Goal: Task Accomplishment & Management: Manage account settings

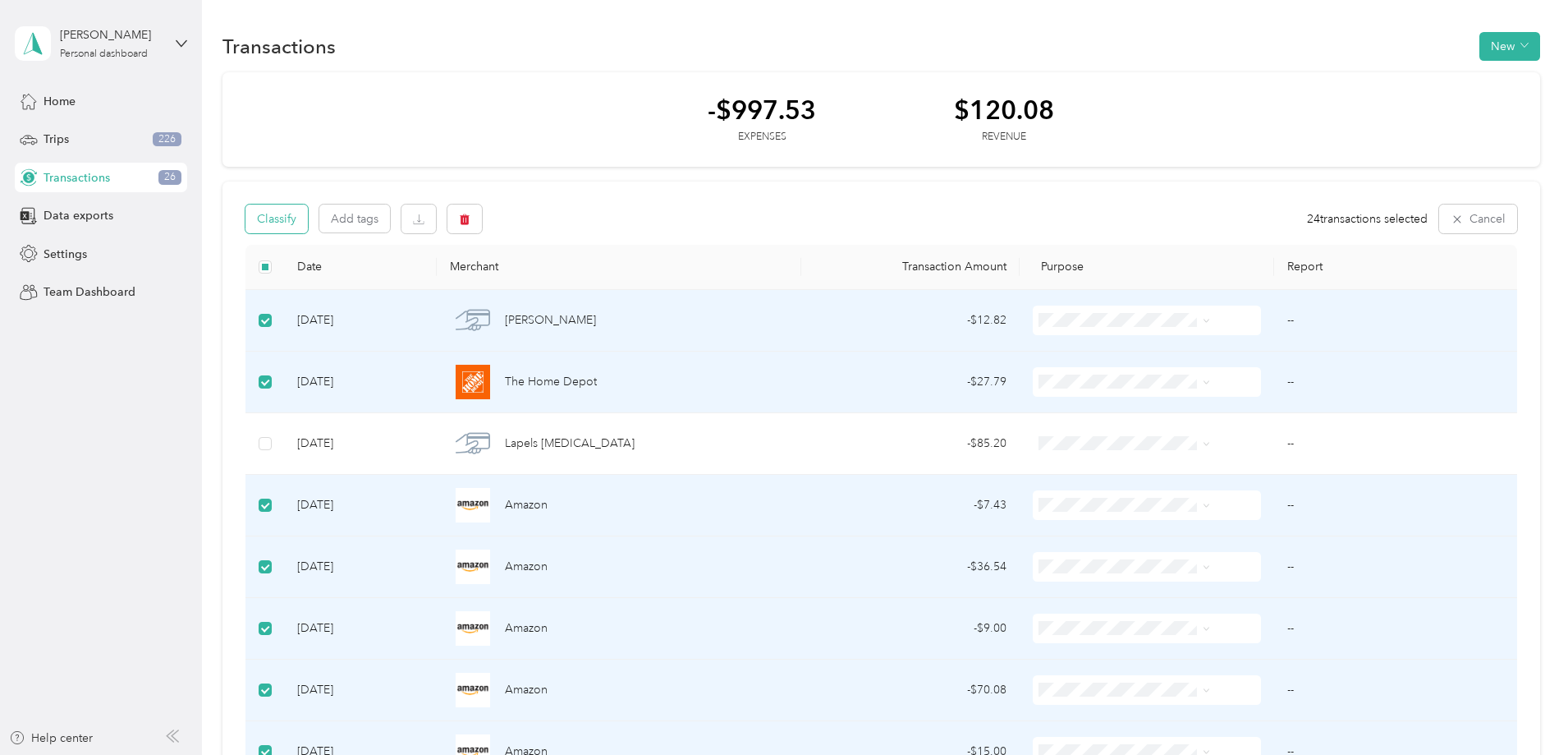
click at [308, 223] on button "Classify" at bounding box center [276, 219] width 62 height 29
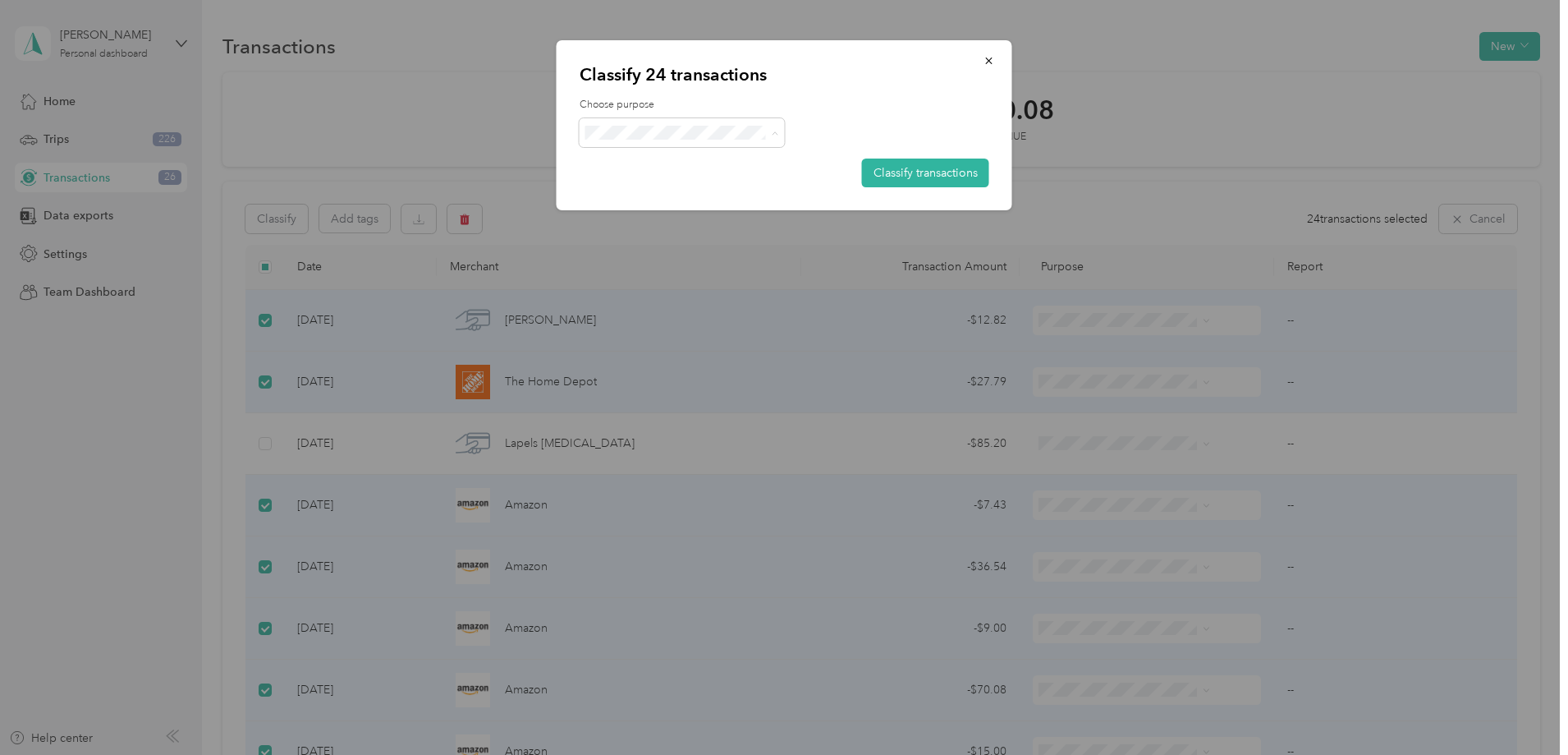
click at [706, 196] on li "Personal" at bounding box center [683, 192] width 205 height 29
click at [916, 183] on button "Classify transactions" at bounding box center [925, 173] width 127 height 29
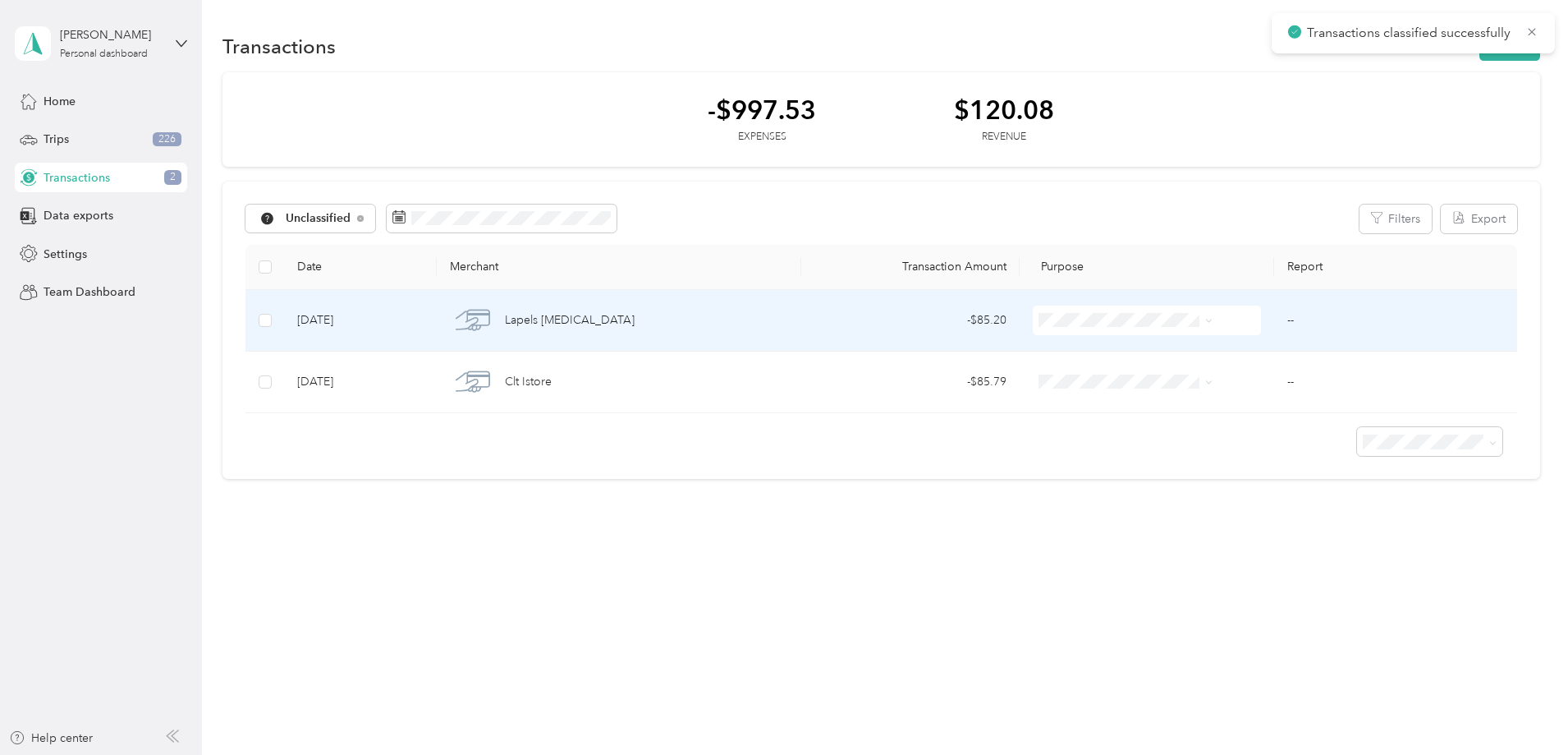
click at [1206, 324] on icon at bounding box center [1209, 320] width 8 height 8
click at [1157, 436] on span "Self Employment Expense" at bounding box center [1125, 428] width 141 height 17
click at [1144, 332] on span at bounding box center [1147, 320] width 228 height 30
click at [1152, 329] on span at bounding box center [1147, 320] width 228 height 30
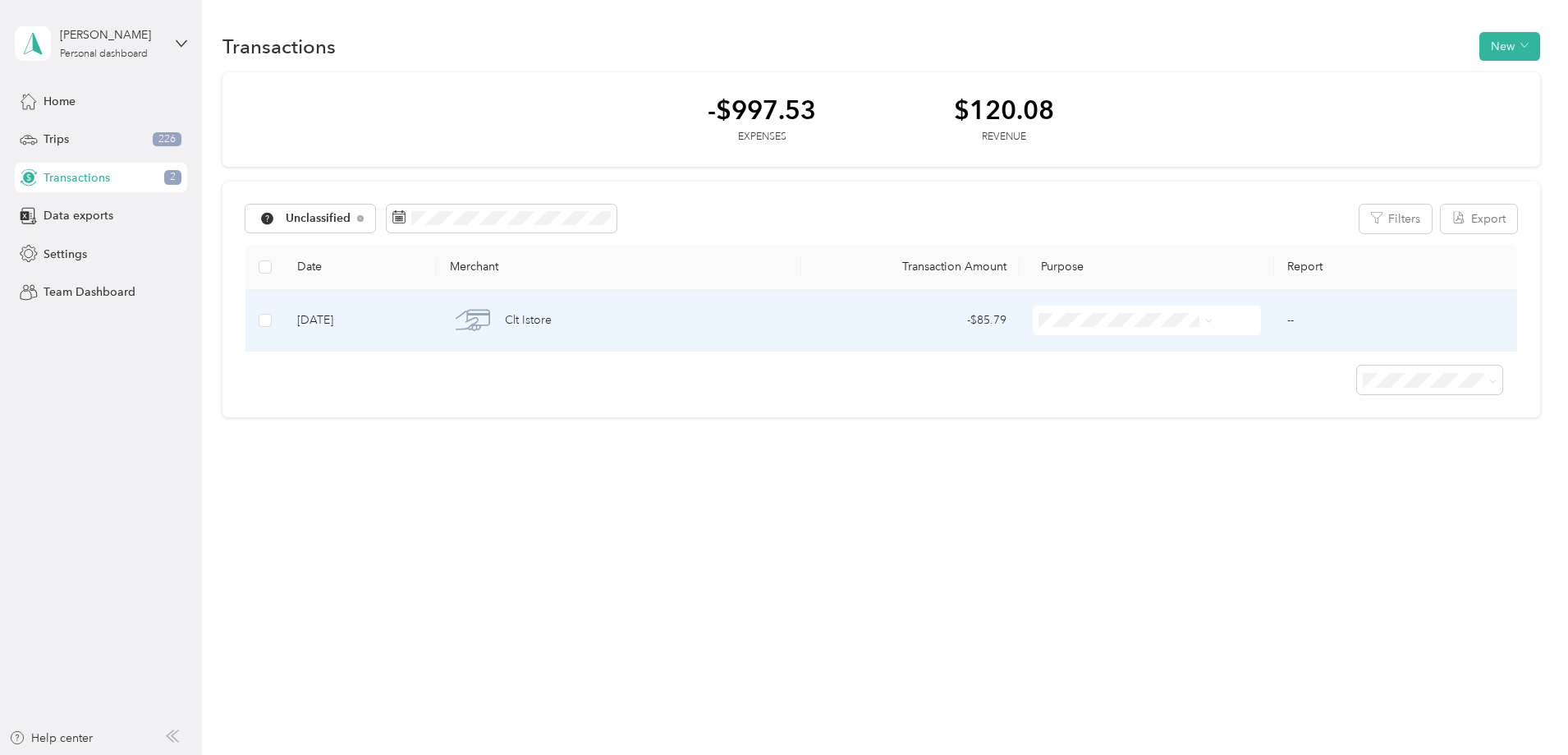
click at [801, 332] on td "Clt Istore" at bounding box center [618, 320] width 363 height 62
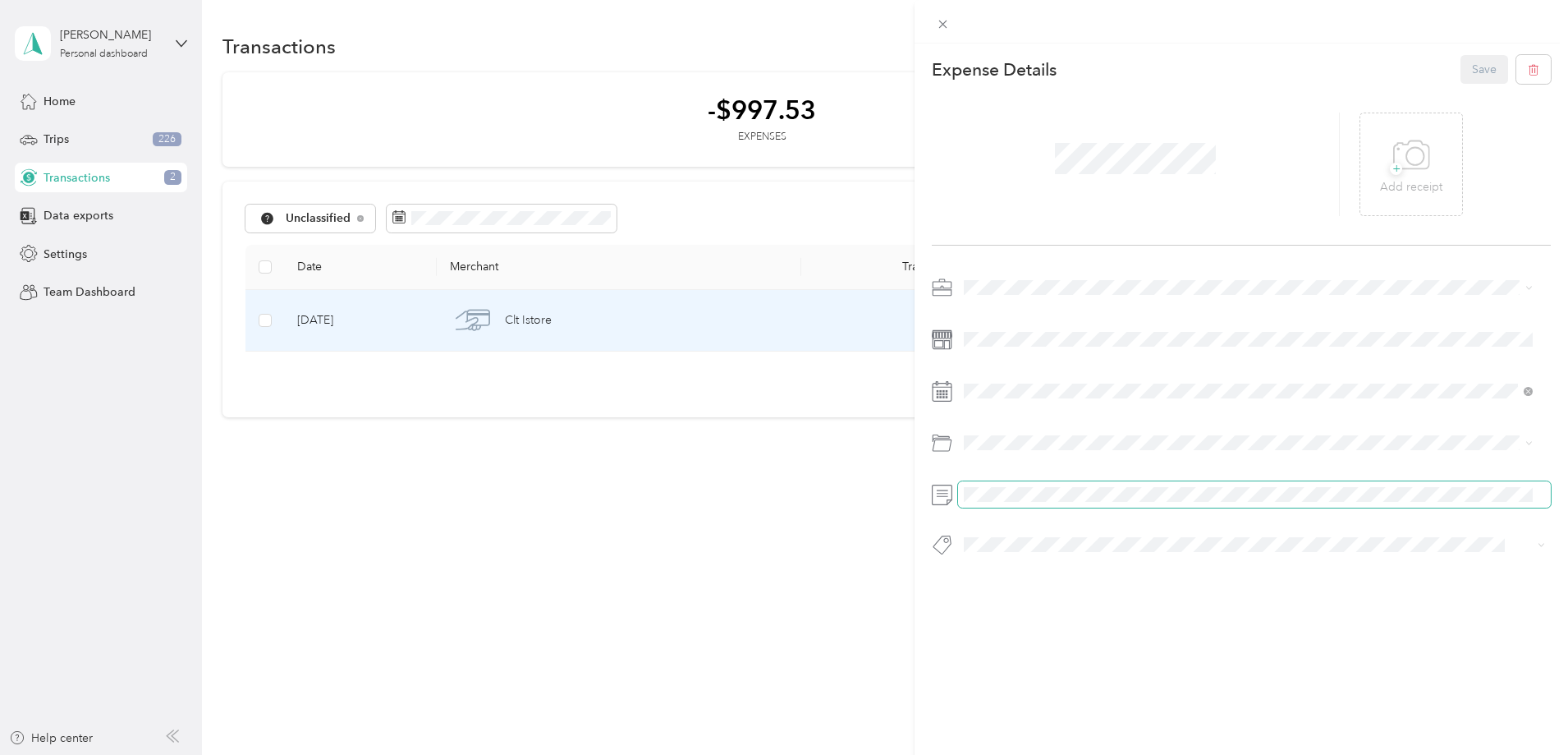
click at [1026, 484] on span at bounding box center [1255, 494] width 593 height 26
click at [1284, 161] on div at bounding box center [1136, 164] width 408 height 104
click at [1003, 279] on span at bounding box center [1255, 287] width 593 height 26
click at [1036, 408] on ol "Work Personal Quill Creative Self Employment Expense Lacrosse [PERSON_NAME] Oth…" at bounding box center [1249, 417] width 581 height 230
click at [1460, 65] on button "Save" at bounding box center [1484, 70] width 48 height 29
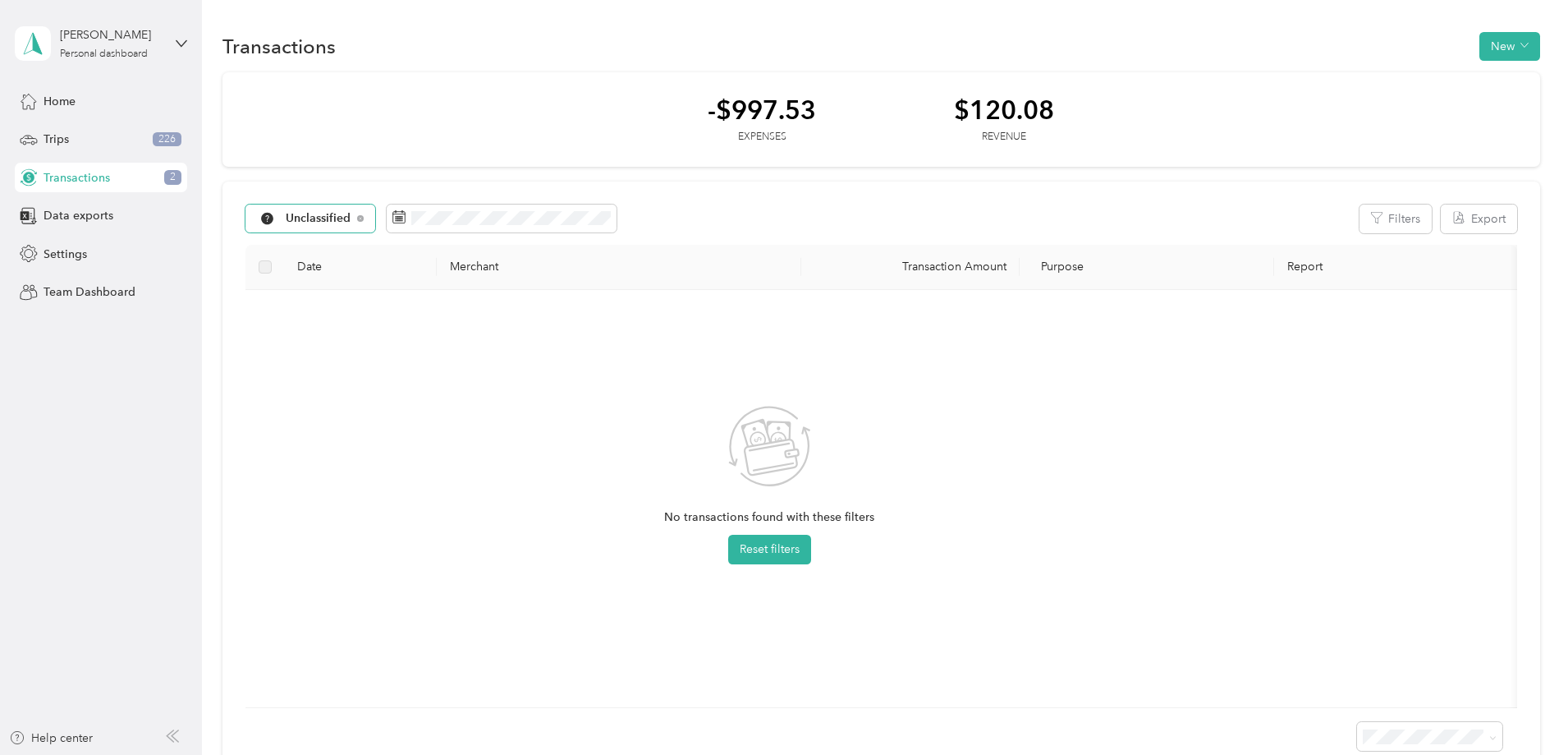
click at [351, 214] on span "Unclassified" at bounding box center [304, 218] width 94 height 13
click at [99, 210] on span "Data exports" at bounding box center [78, 216] width 70 height 17
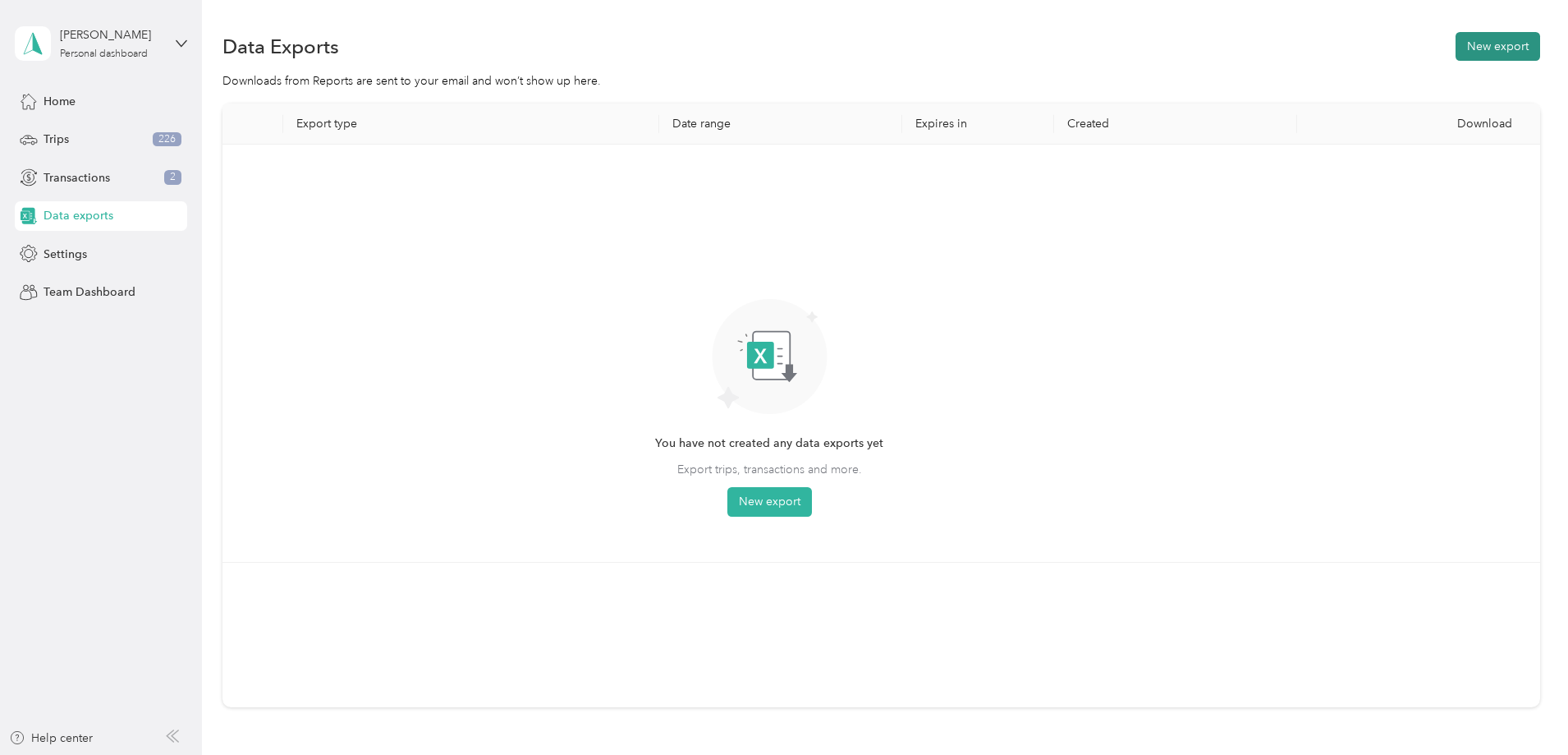
click at [1456, 32] on button "New export" at bounding box center [1498, 47] width 85 height 29
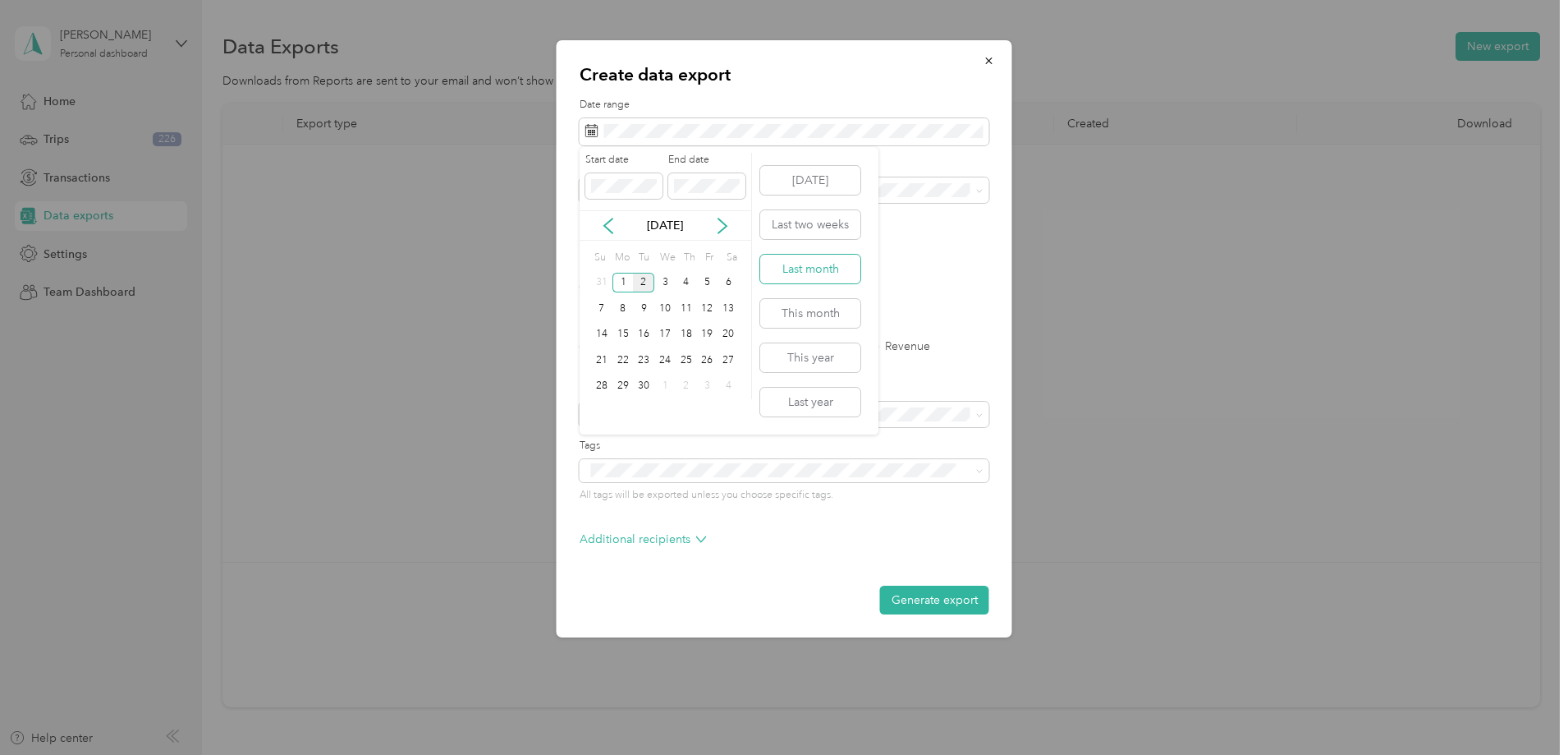
click at [821, 275] on button "Last month" at bounding box center [811, 269] width 100 height 29
click at [695, 283] on div "Excel CSV PDF" at bounding box center [784, 287] width 410 height 12
click at [705, 281] on label "PDF" at bounding box center [717, 287] width 39 height 12
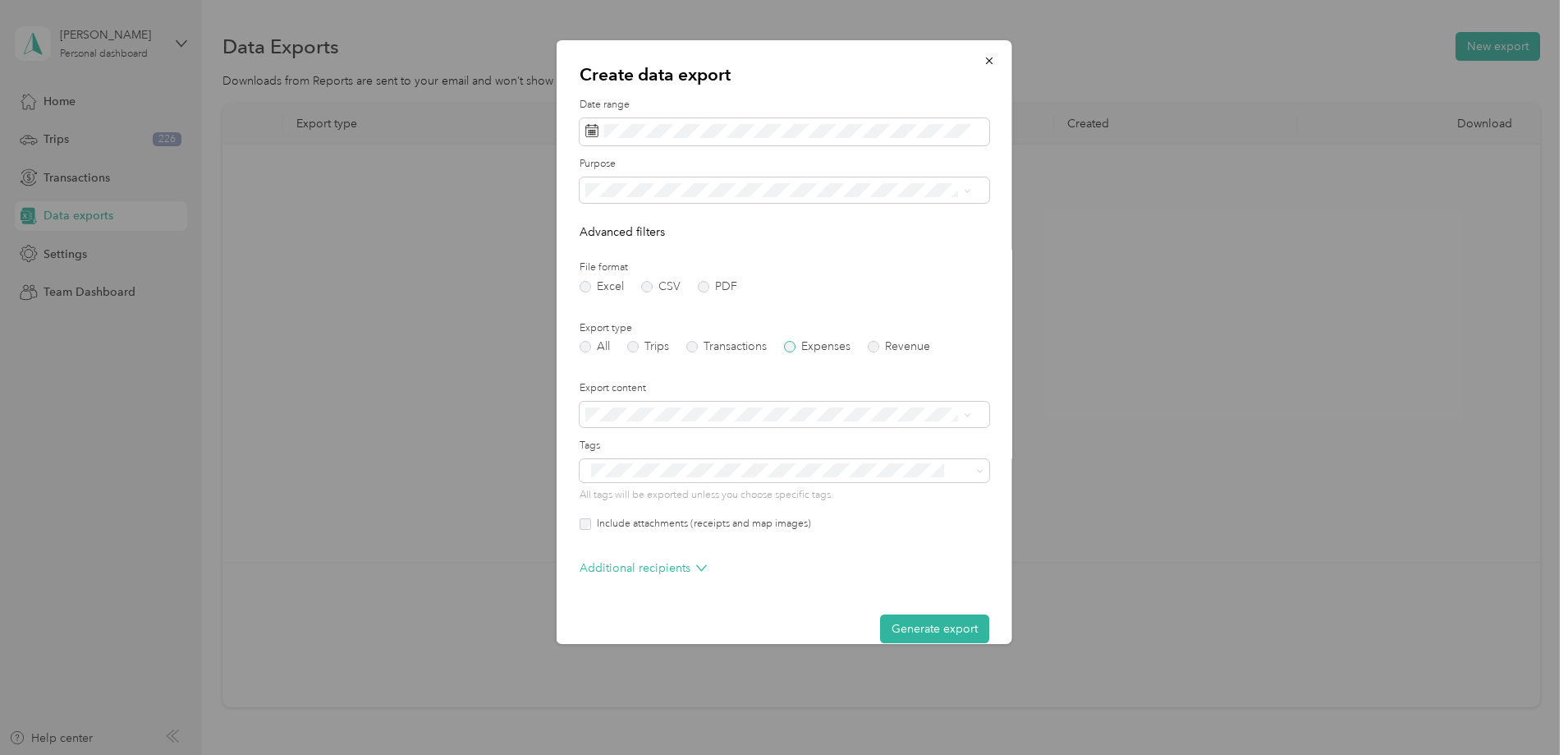
click at [789, 347] on label "Expenses" at bounding box center [818, 347] width 66 height 12
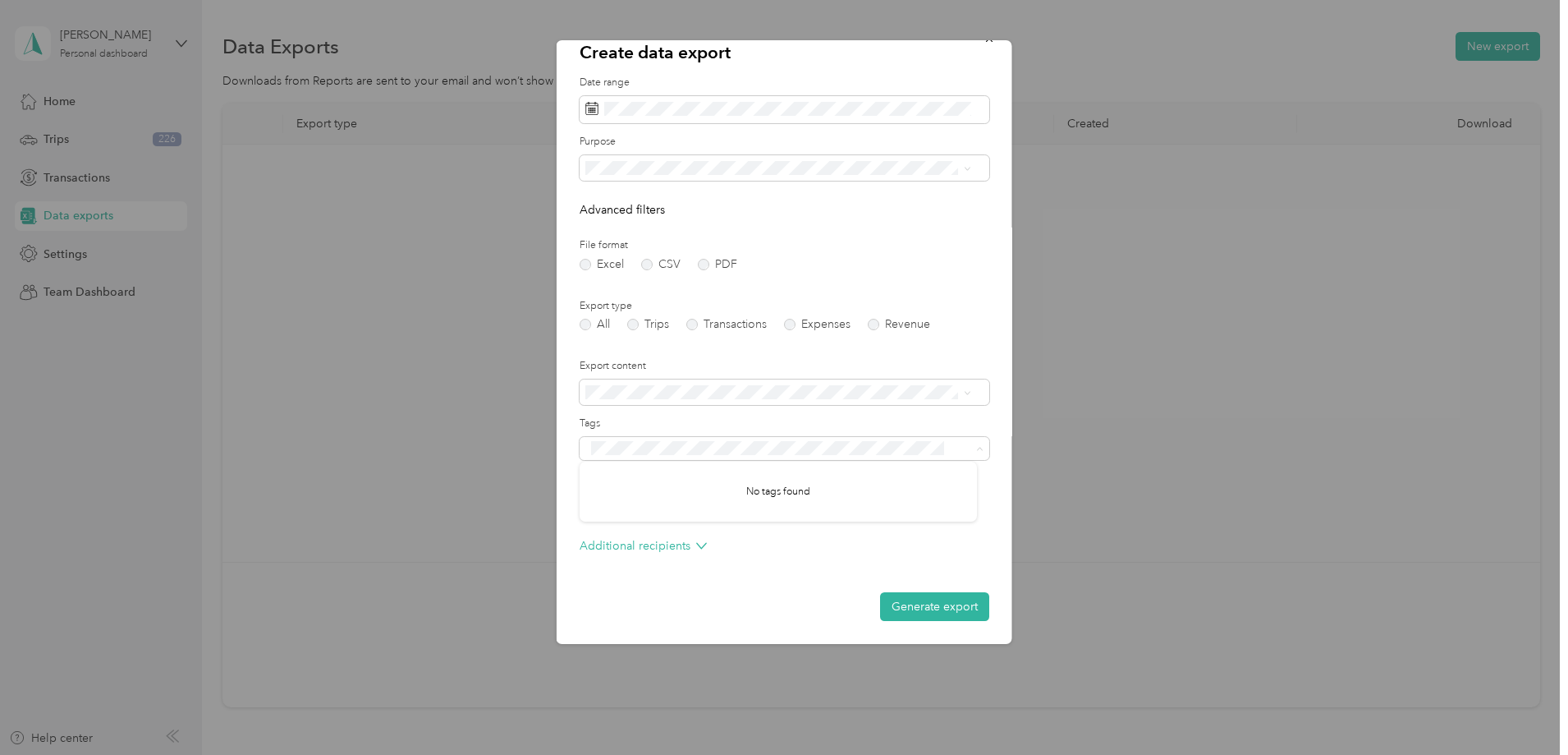
click at [829, 208] on p "Advanced filters" at bounding box center [784, 210] width 410 height 17
click at [643, 545] on p "Additional recipients" at bounding box center [643, 545] width 127 height 17
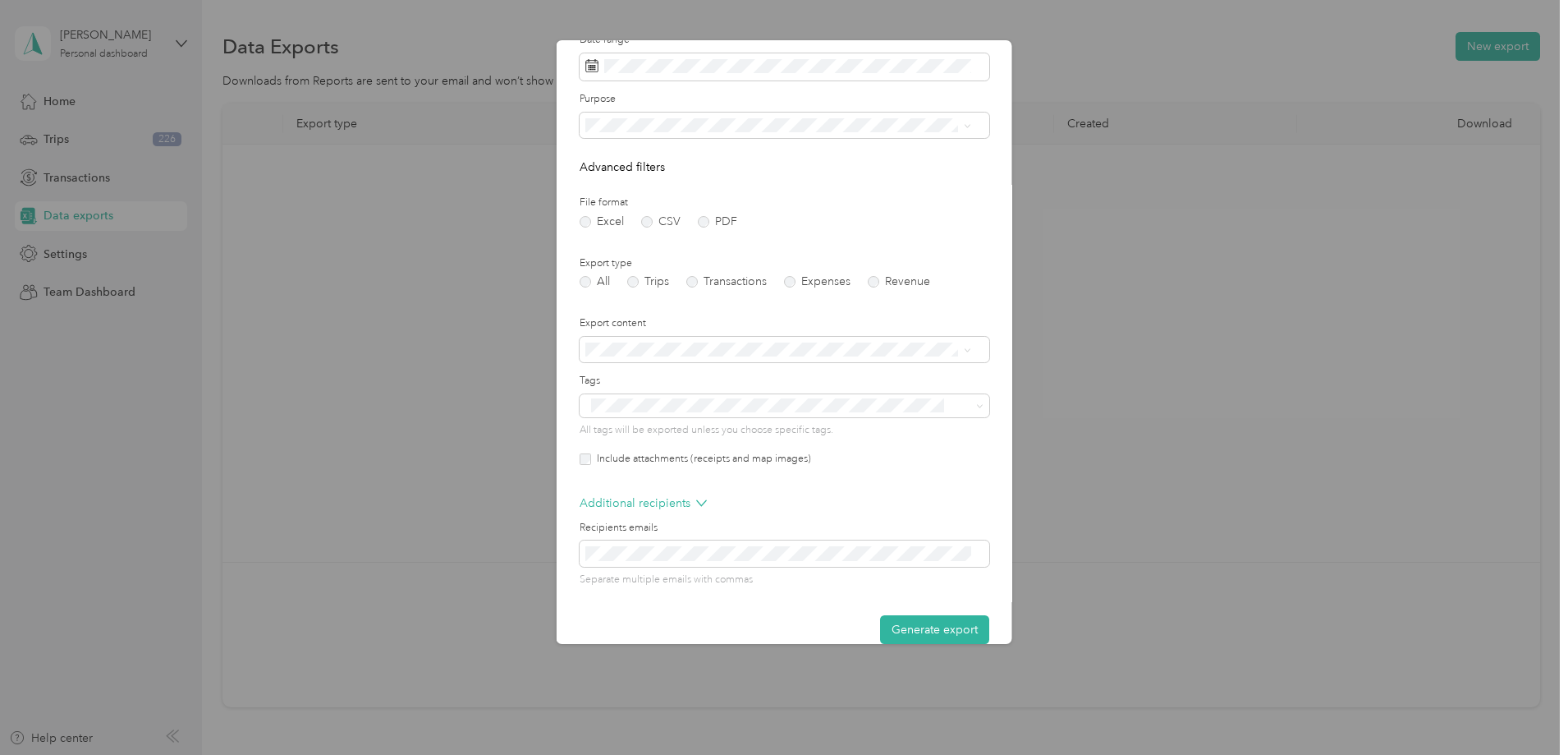
scroll to position [87, 0]
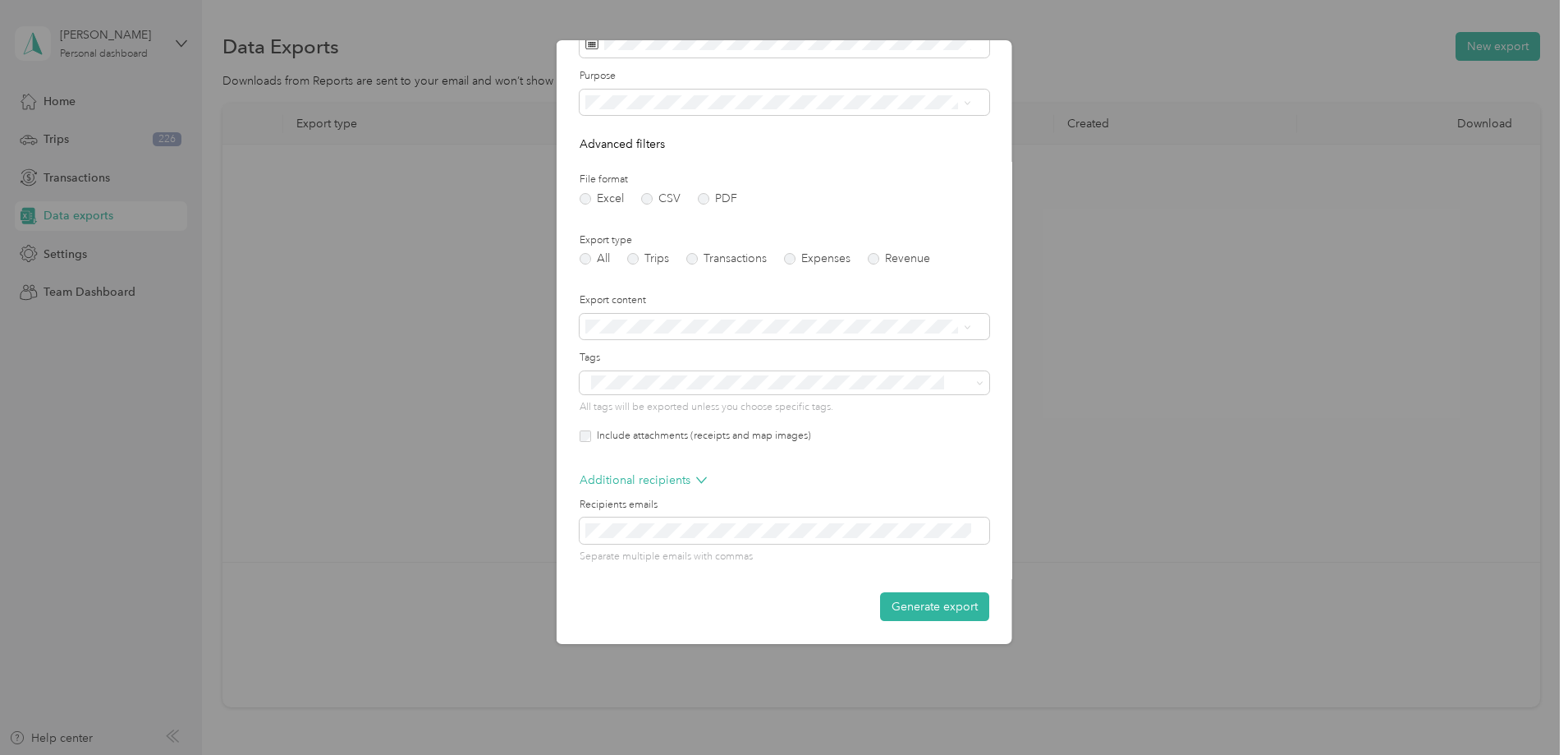
click at [685, 470] on form "Date range Purpose Advanced filters File format Excel CSV PDF Export type All T…" at bounding box center [784, 316] width 410 height 611
click at [685, 475] on p "Additional recipients" at bounding box center [643, 480] width 127 height 17
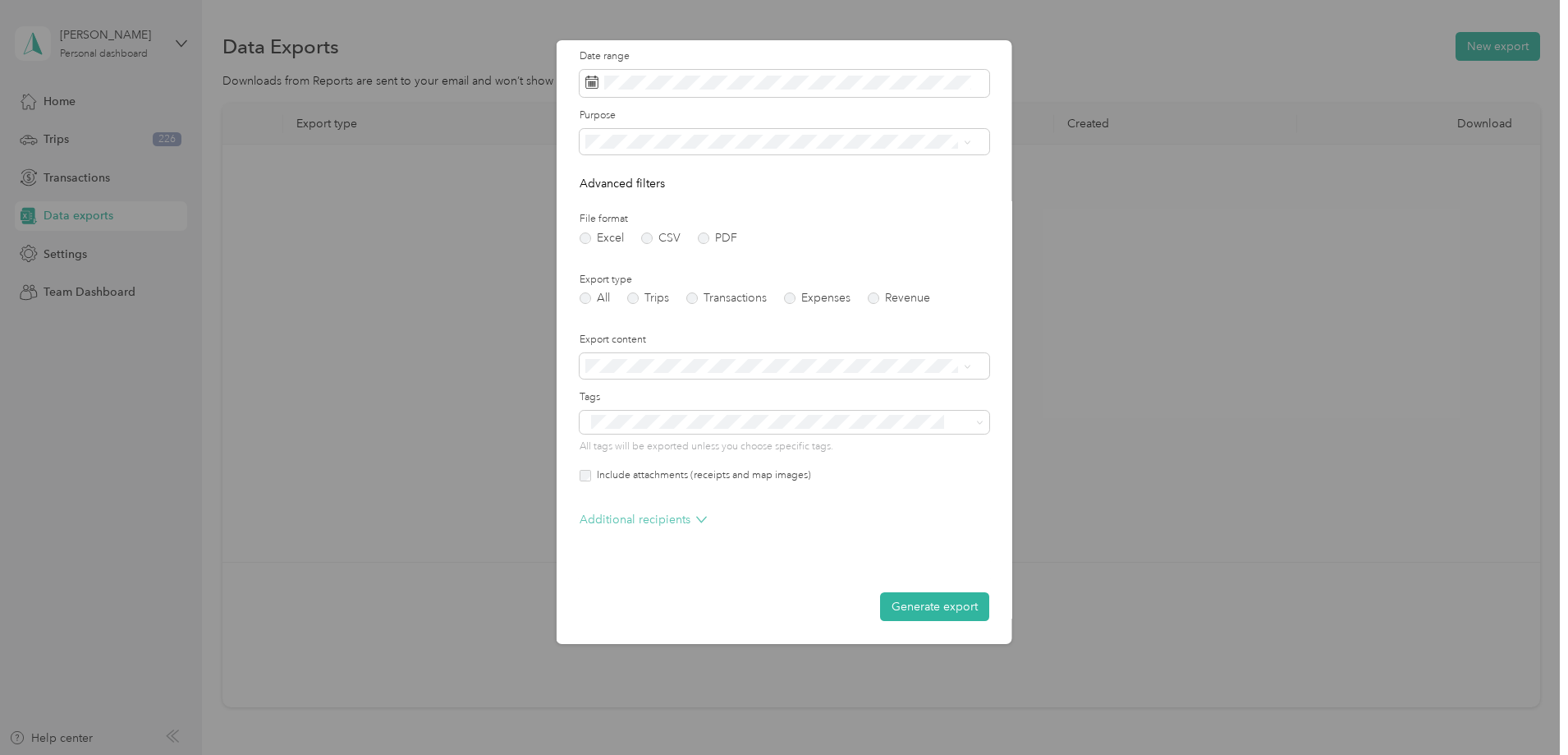
scroll to position [22, 0]
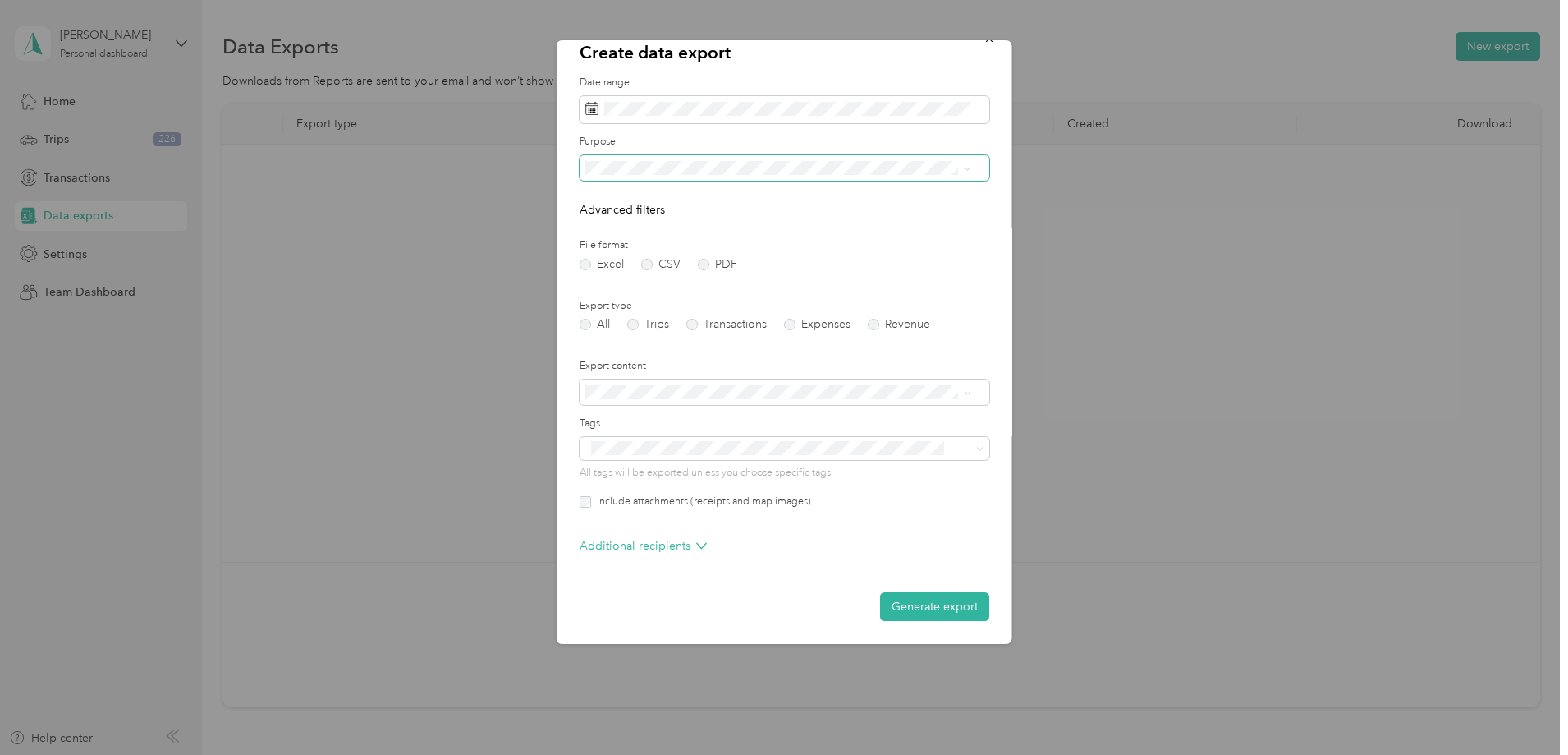
click at [769, 157] on span at bounding box center [784, 168] width 410 height 26
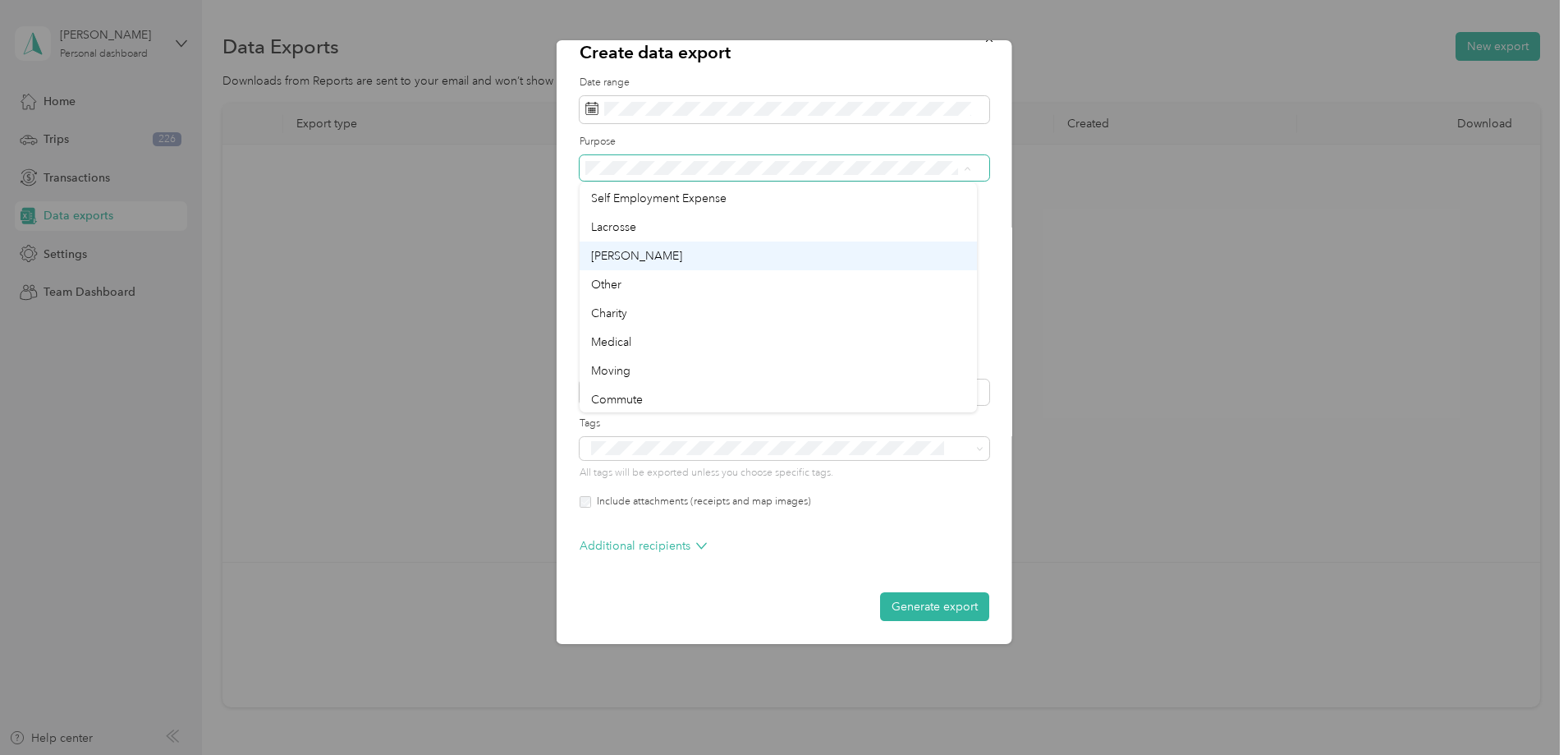
scroll to position [115, 0]
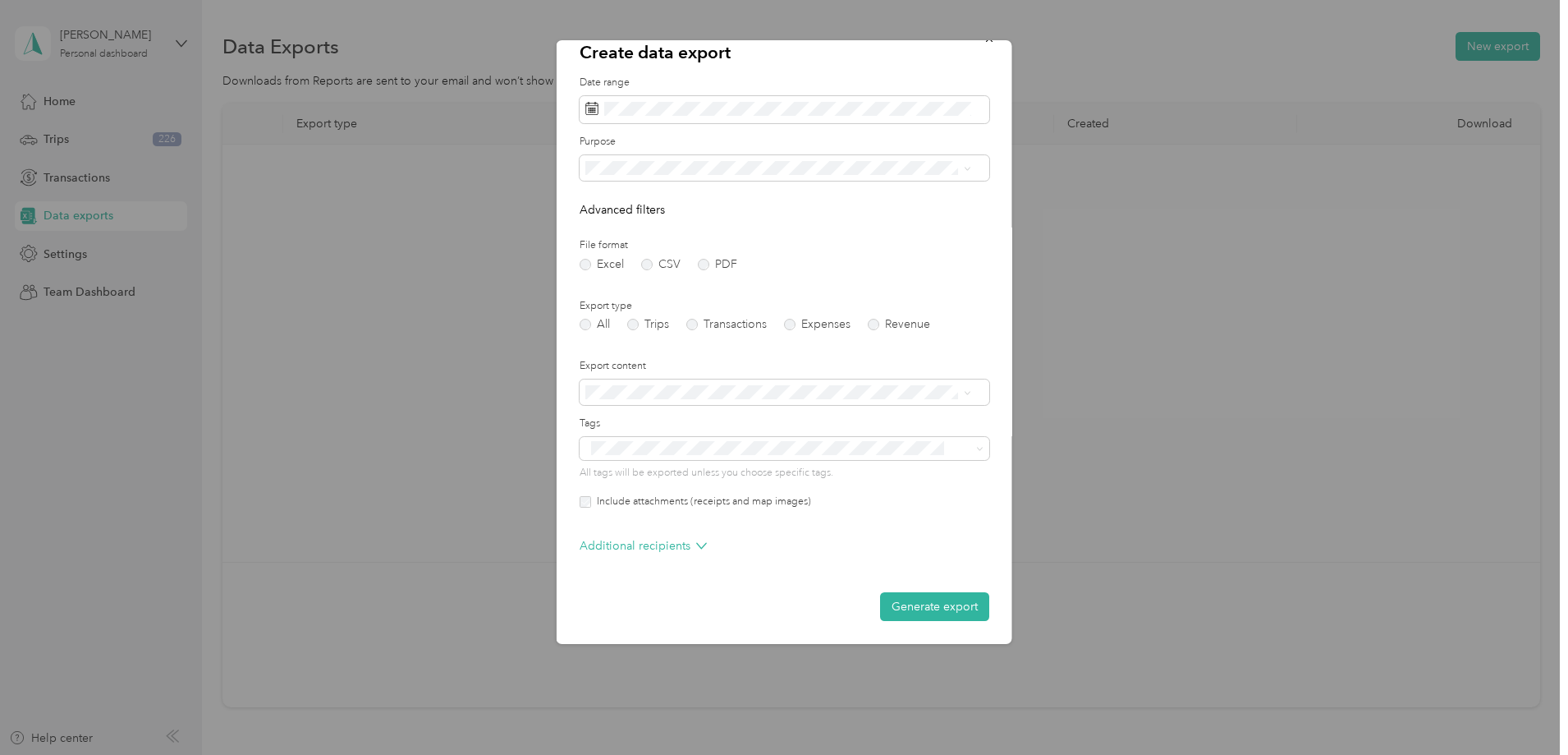
click at [655, 247] on div "[PERSON_NAME]" at bounding box center [778, 253] width 374 height 17
click at [930, 613] on button "Generate export" at bounding box center [935, 606] width 110 height 29
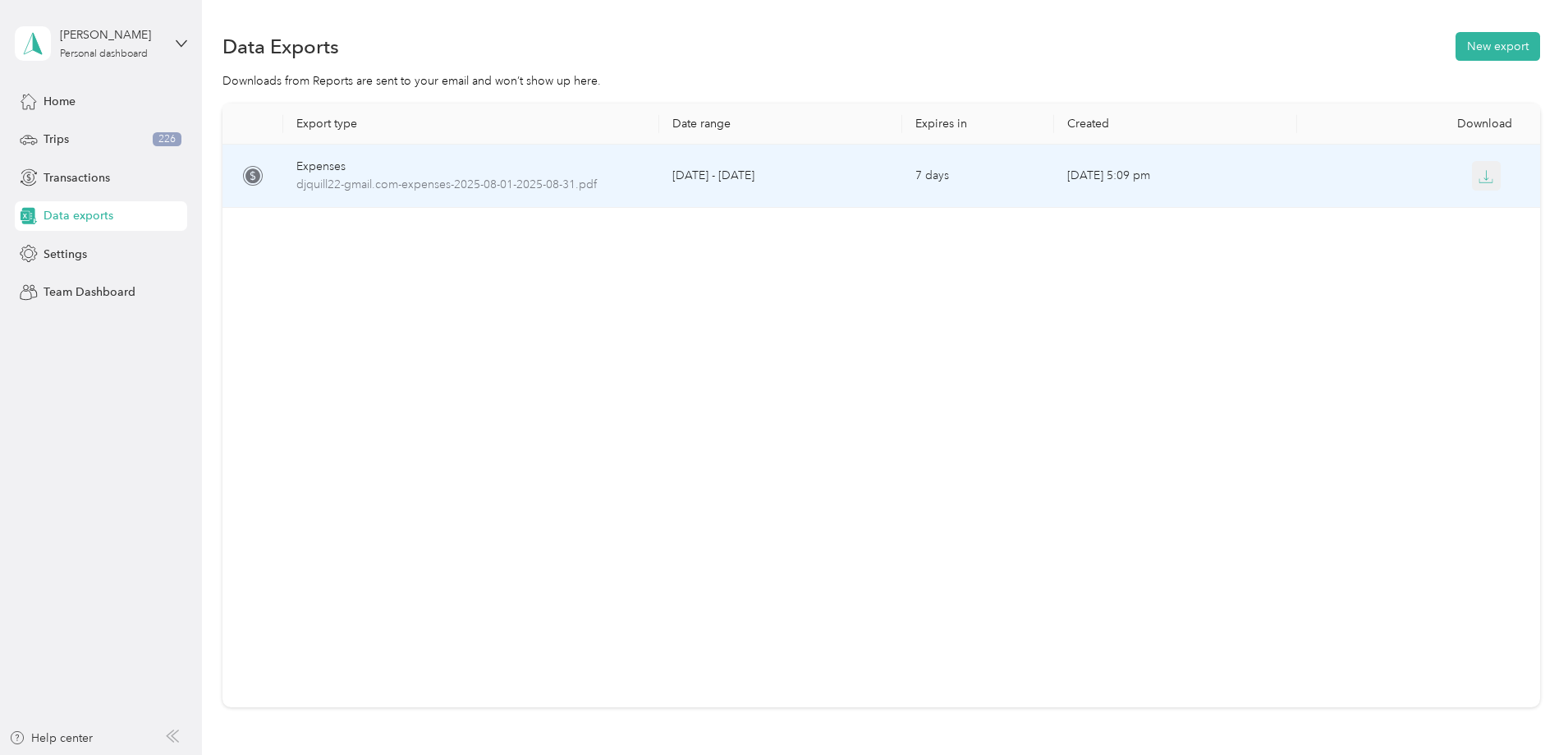
click at [1479, 173] on icon "button" at bounding box center [1486, 176] width 14 height 14
